Goal: Navigation & Orientation: Find specific page/section

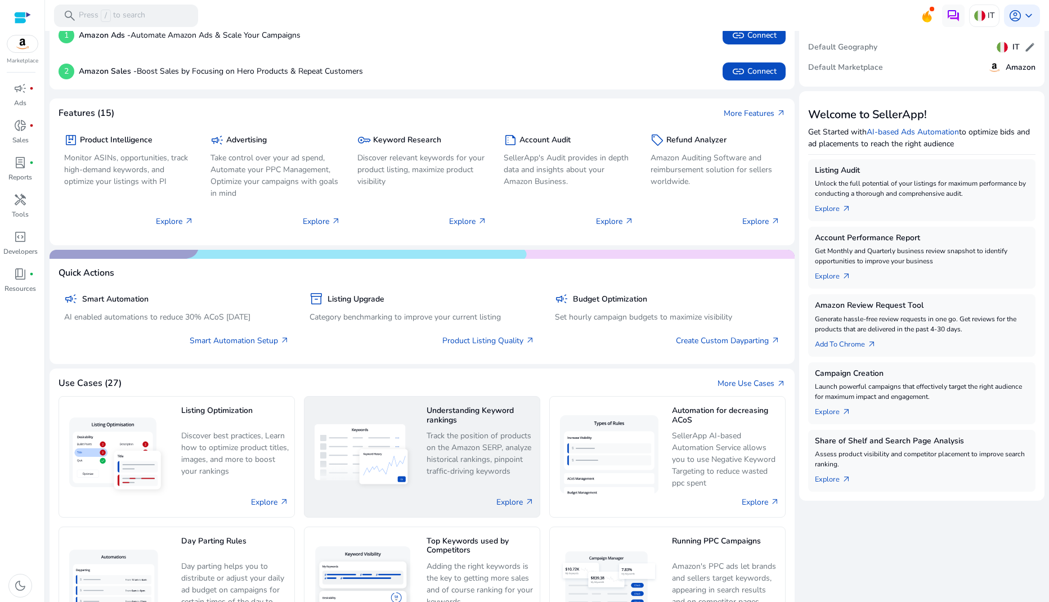
scroll to position [250, 0]
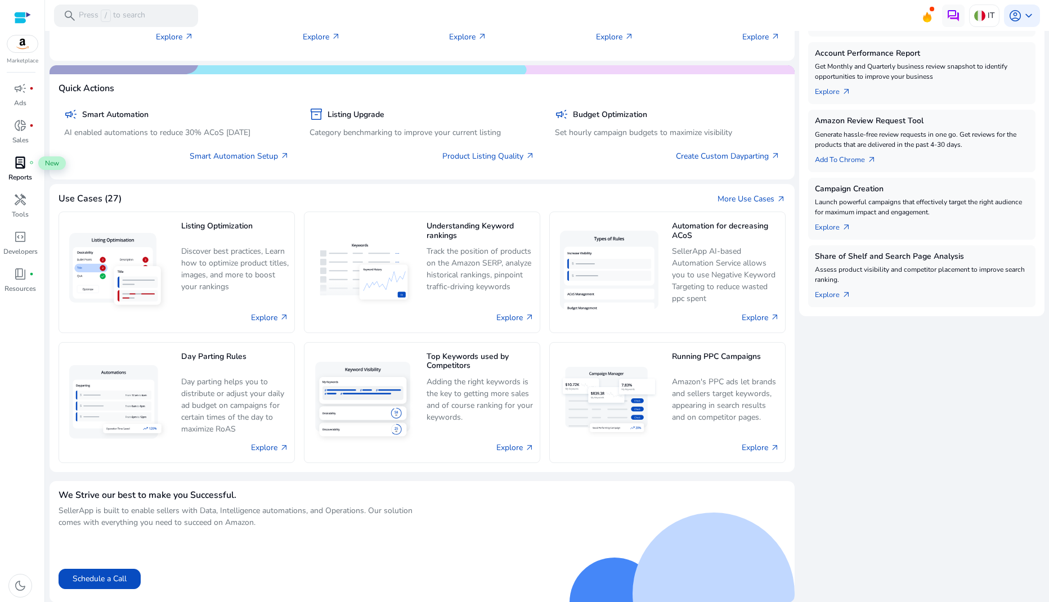
click at [22, 165] on span "lab_profile" at bounding box center [21, 163] width 14 height 14
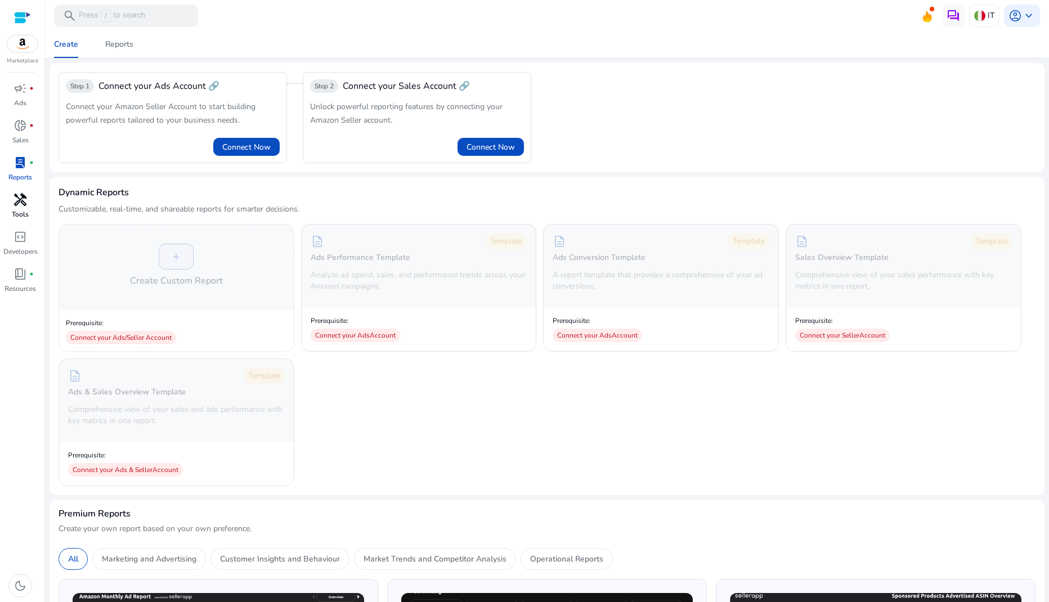
click at [24, 199] on span "handyman" at bounding box center [21, 200] width 14 height 14
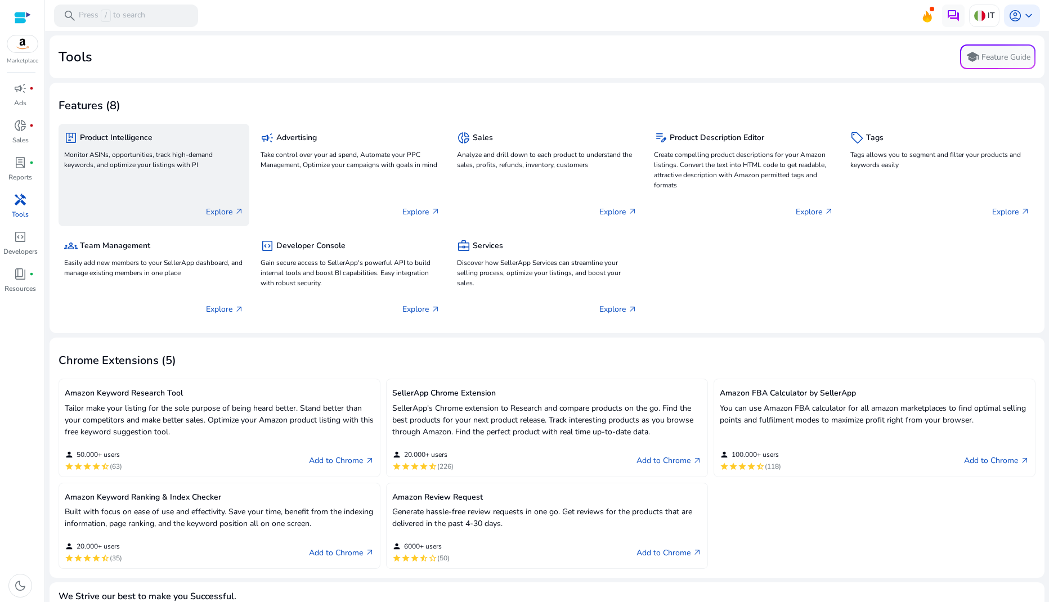
click at [138, 159] on p "Monitor ASINs, opportunities, track high-demand keywords, and optimize your lis…" at bounding box center [154, 160] width 180 height 20
